Goal: Transaction & Acquisition: Subscribe to service/newsletter

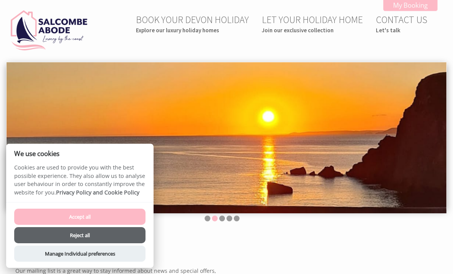
click at [111, 216] on button "Accept all" at bounding box center [79, 216] width 131 height 16
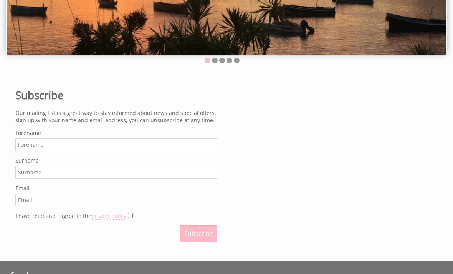
scroll to position [158, 0]
click at [58, 149] on input "Forename" at bounding box center [116, 144] width 202 height 13
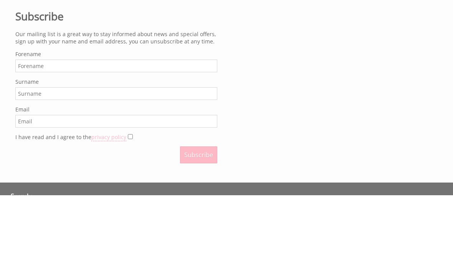
type input "[PERSON_NAME]"
type input "Belfield"
click at [66, 193] on input "Email" at bounding box center [116, 199] width 202 height 13
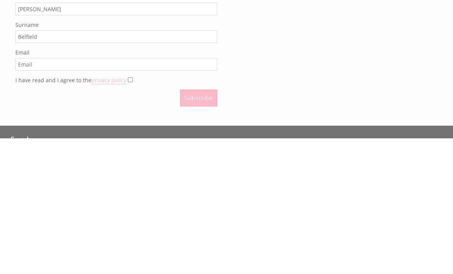
type input "[PERSON_NAME][EMAIL_ADDRESS][PERSON_NAME][DOMAIN_NAME]"
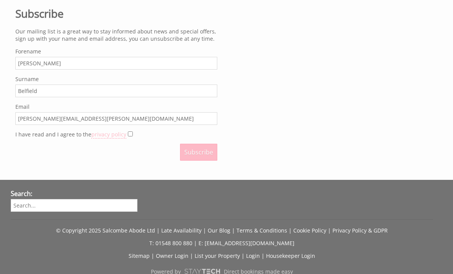
click at [130, 136] on input "I have read and I agree to the privacy policy" at bounding box center [130, 133] width 5 height 5
checkbox input "true"
click at [204, 156] on span "Subscribe" at bounding box center [198, 152] width 29 height 8
